Goal: Information Seeking & Learning: Learn about a topic

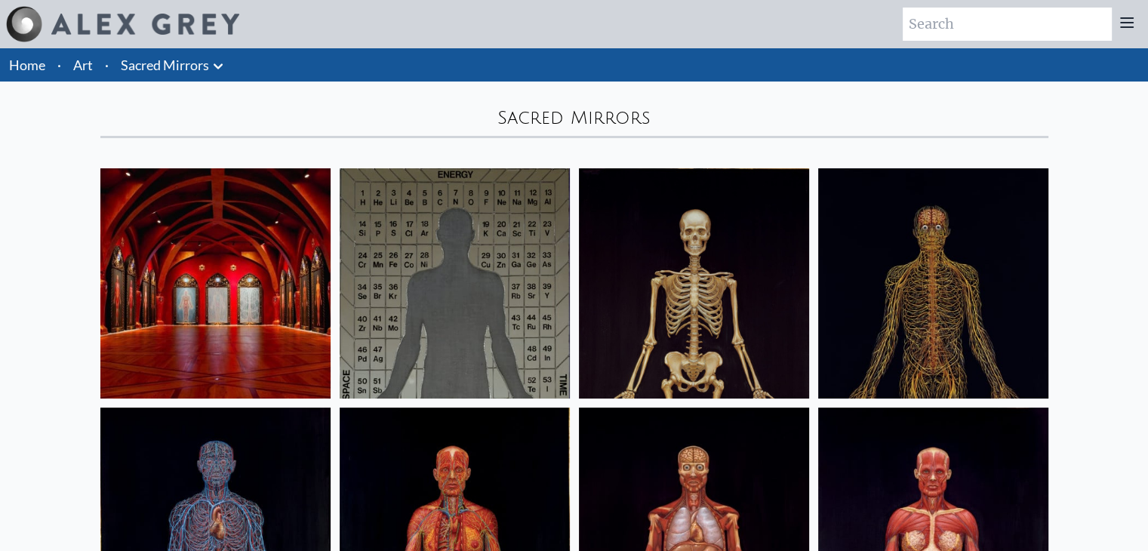
click at [145, 277] on img at bounding box center [215, 283] width 230 height 230
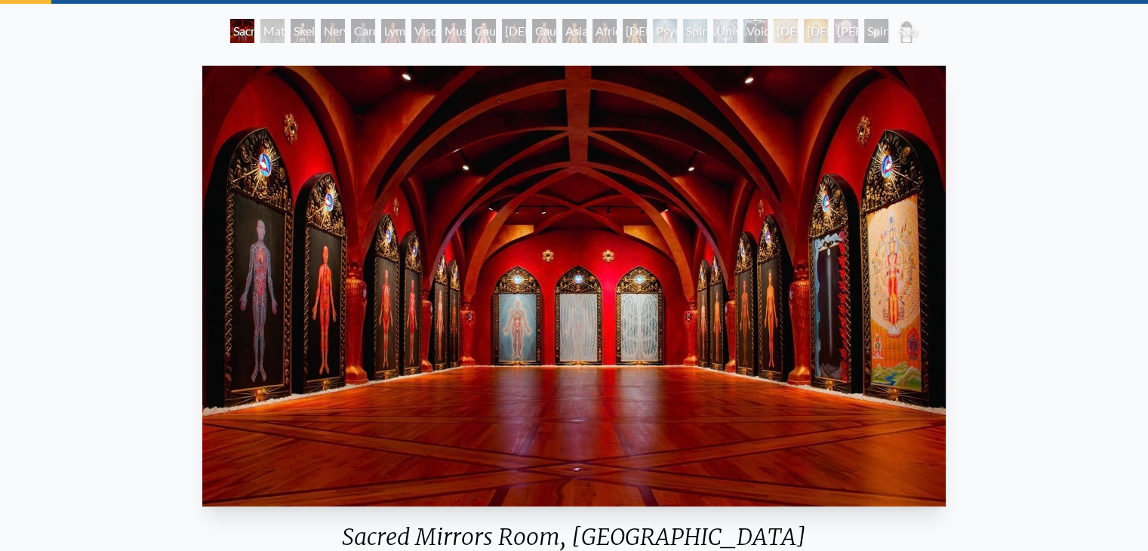
scroll to position [75, 0]
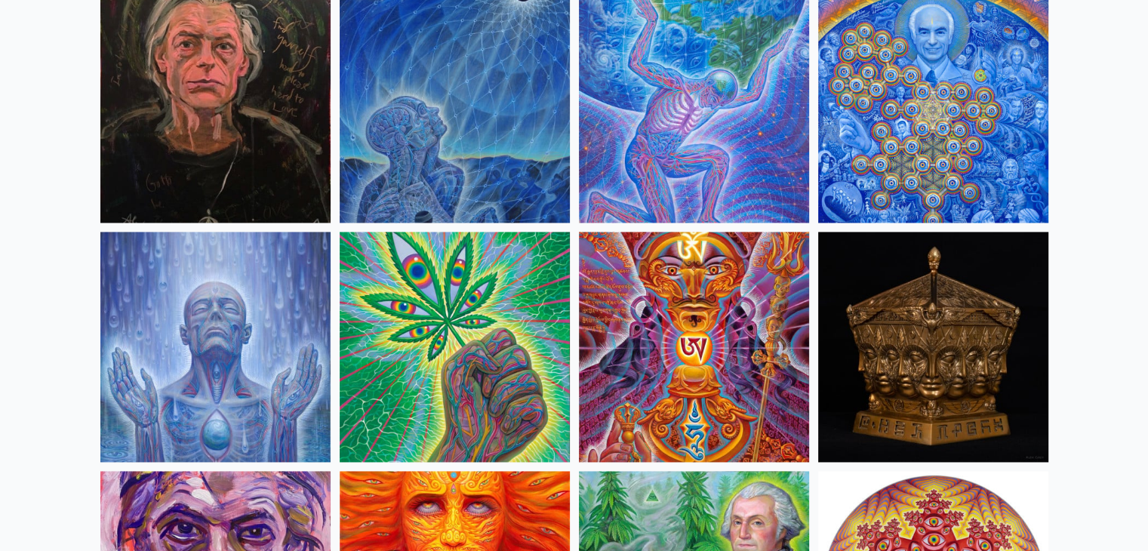
scroll to position [2188, 0]
